Goal: Task Accomplishment & Management: Manage account settings

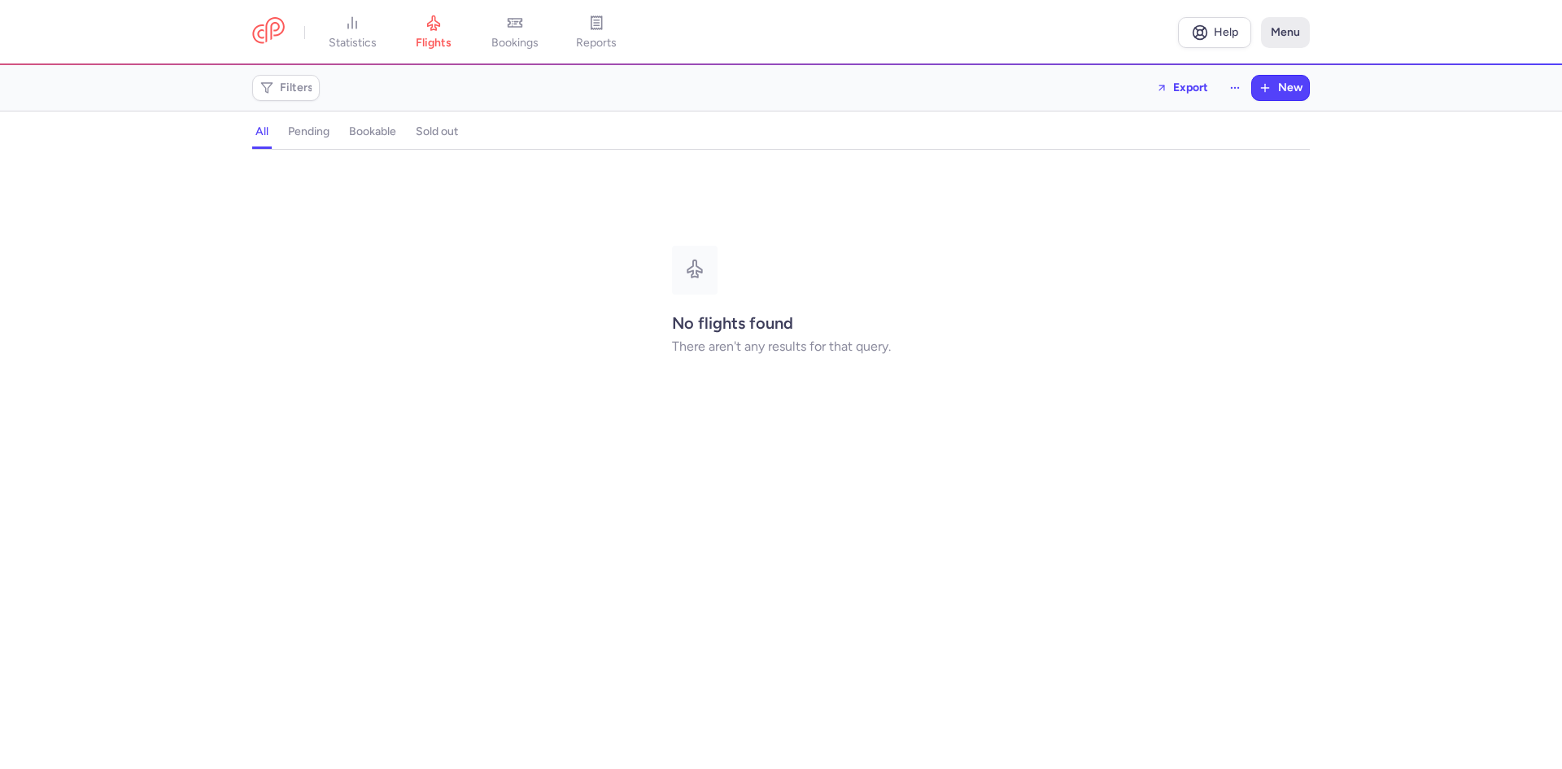
click at [1279, 34] on button "Menu" at bounding box center [1285, 32] width 49 height 31
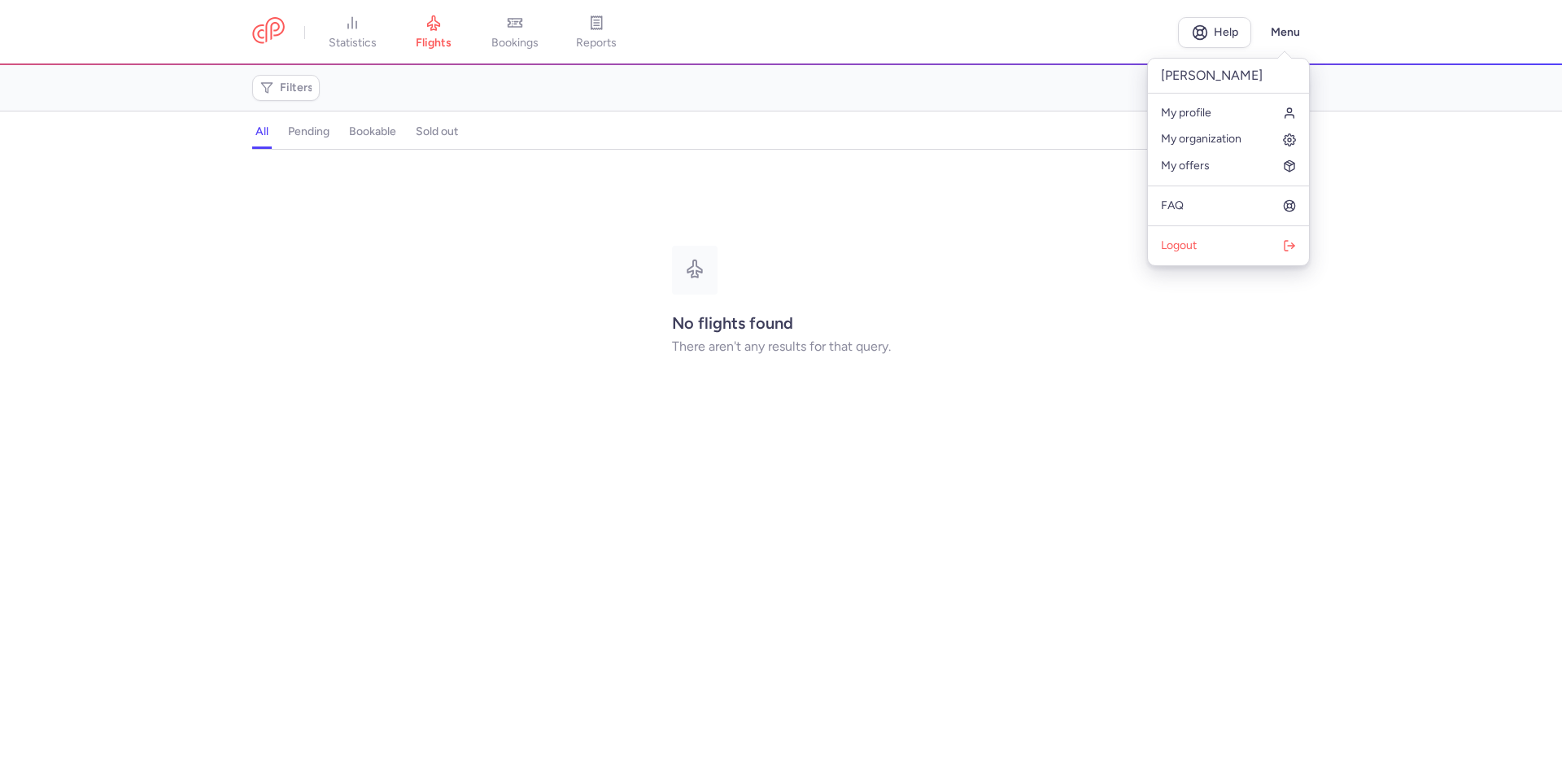
click at [1198, 79] on p "[PERSON_NAME]" at bounding box center [1228, 76] width 161 height 35
click at [1202, 109] on span "My profile" at bounding box center [1186, 113] width 50 height 13
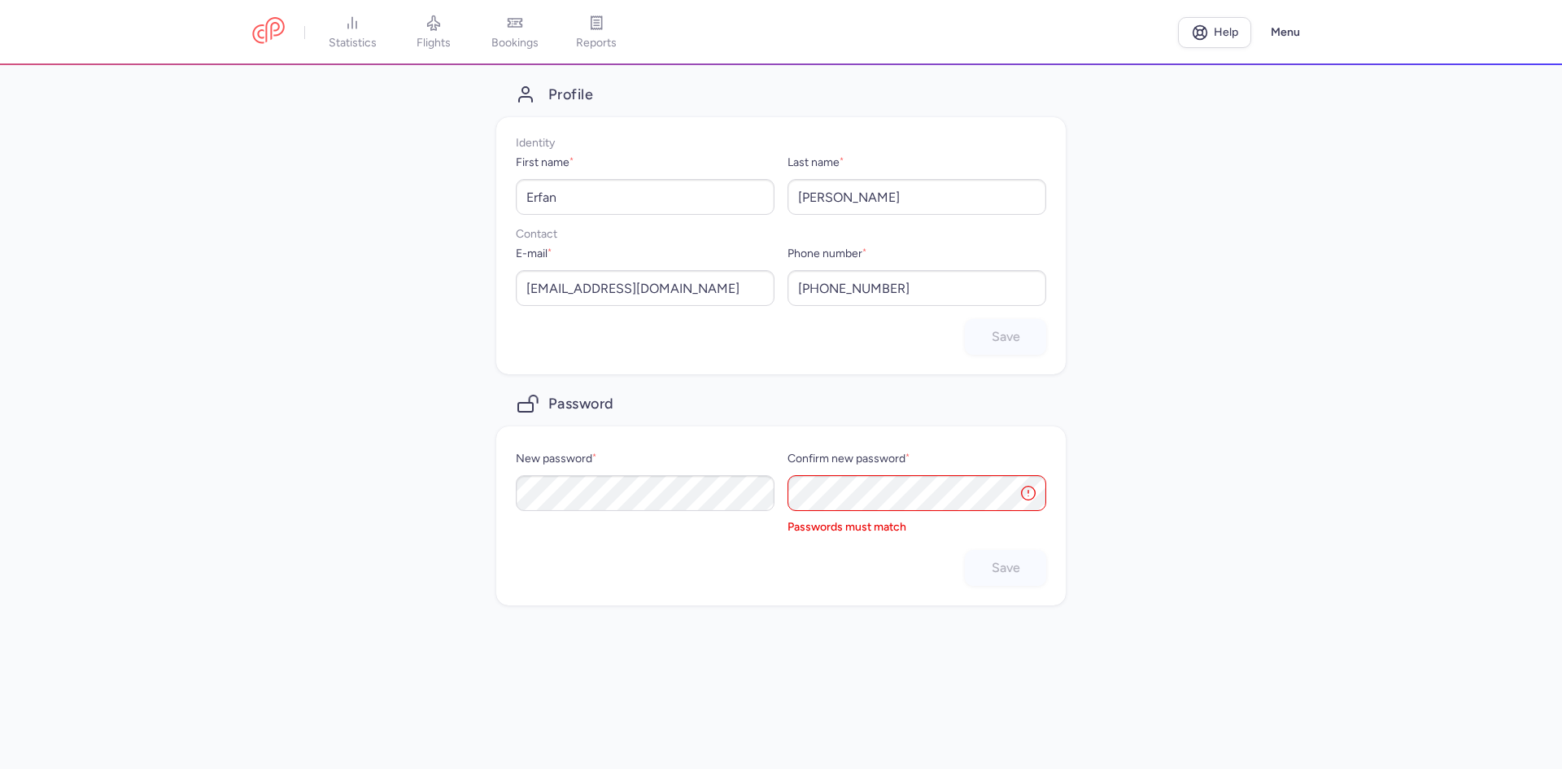
click at [1030, 495] on icon at bounding box center [1028, 493] width 16 height 16
click at [495, 486] on div "Profile Identity First name * [PERSON_NAME] Last name * [PERSON_NAME] Contact E…" at bounding box center [781, 417] width 1562 height 704
click at [762, 497] on div "New password * Confirm new password * Passwords must match" at bounding box center [781, 493] width 530 height 88
drag, startPoint x: 843, startPoint y: 512, endPoint x: 910, endPoint y: 553, distance: 78.6
click at [910, 553] on div "Save" at bounding box center [781, 542] width 530 height 36
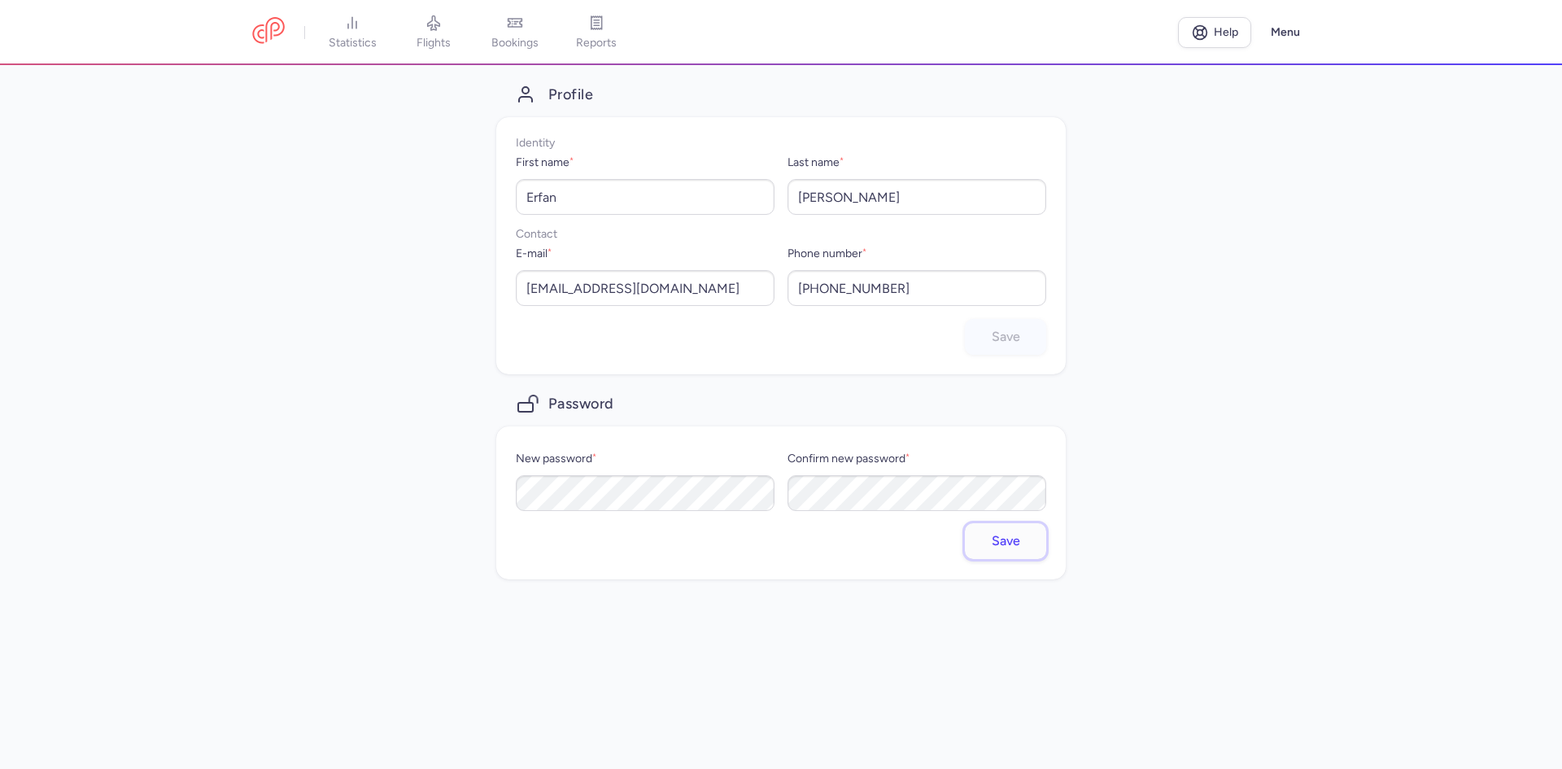
click at [997, 545] on span "Save" at bounding box center [1006, 541] width 28 height 15
